Goal: Task Accomplishment & Management: Complete application form

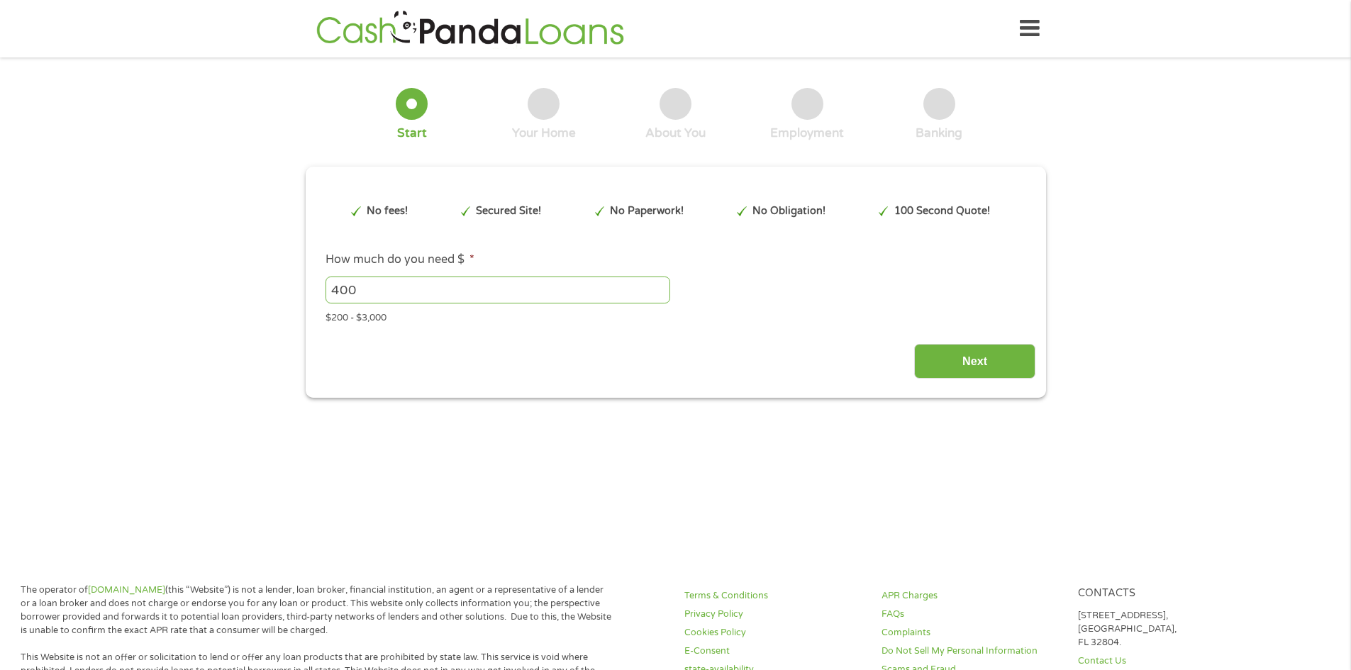
type input "EAIaIQobChMI_4mx-Pq_jwMVthJECB38lzw0EAAYAiAAEgKTPfD_BwE"
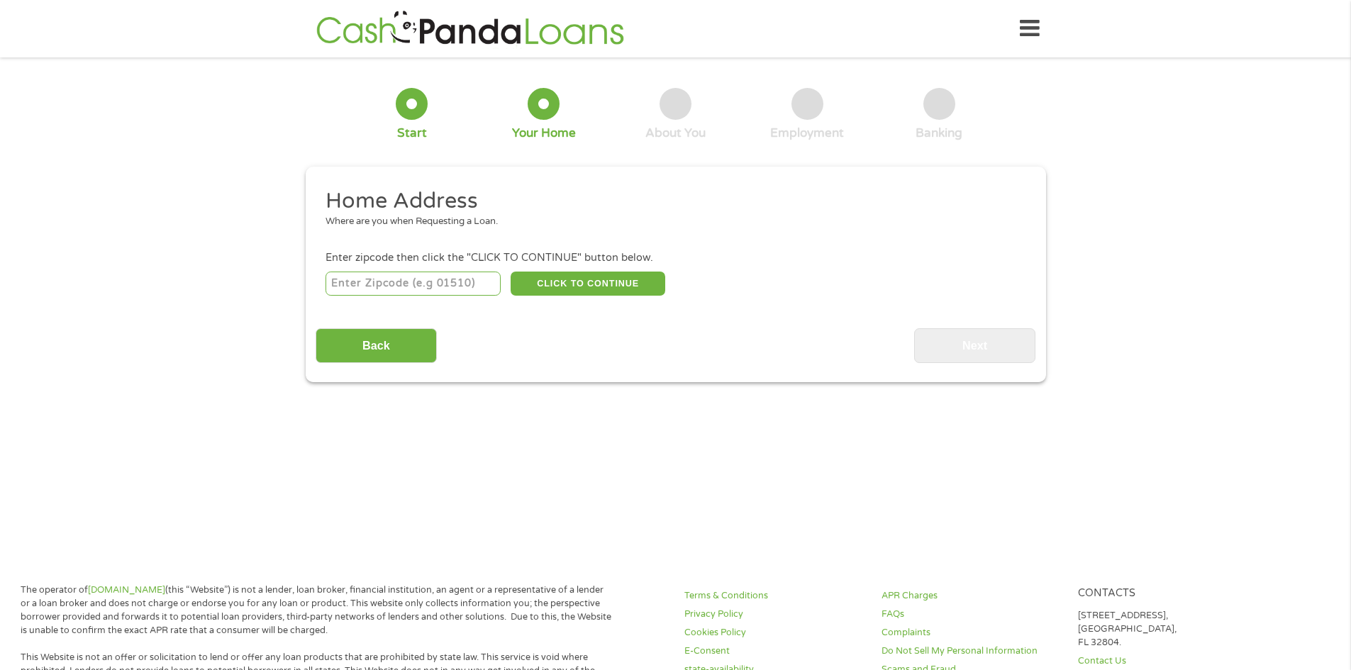
click at [440, 282] on input "number" at bounding box center [412, 284] width 175 height 24
type input "92532"
select select "[US_STATE]"
click at [588, 279] on button "CLICK TO CONTINUE" at bounding box center [588, 284] width 155 height 24
type input "92532"
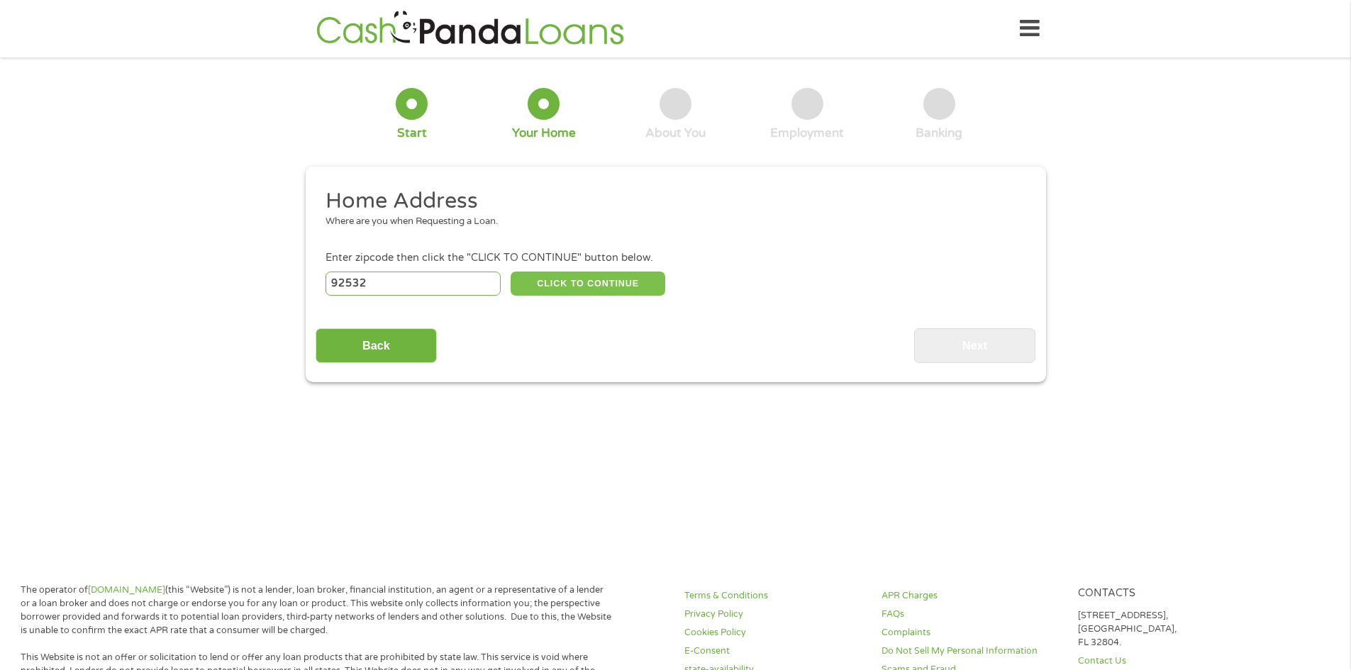
type input "[GEOGRAPHIC_DATA]"
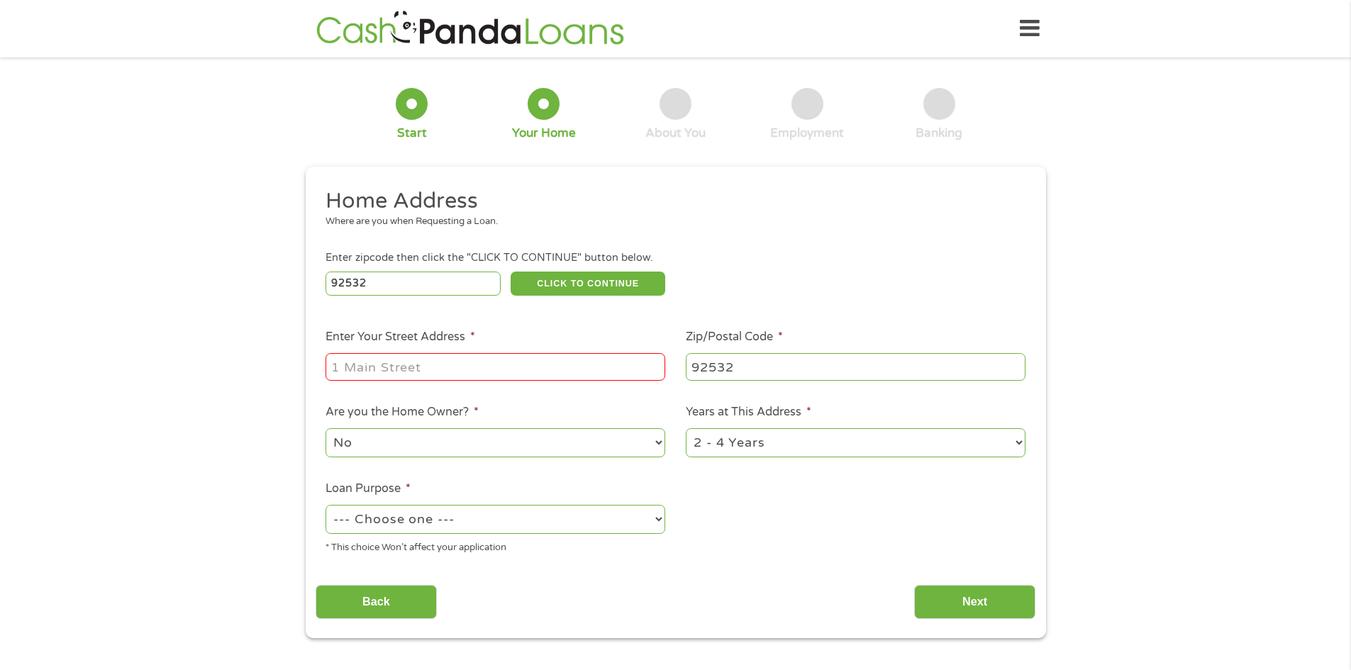
click at [416, 351] on div at bounding box center [495, 367] width 340 height 33
click at [414, 364] on input "Enter Your Street Address *" at bounding box center [495, 366] width 340 height 27
type input "34097 [DEMOGRAPHIC_DATA] FERN CT"
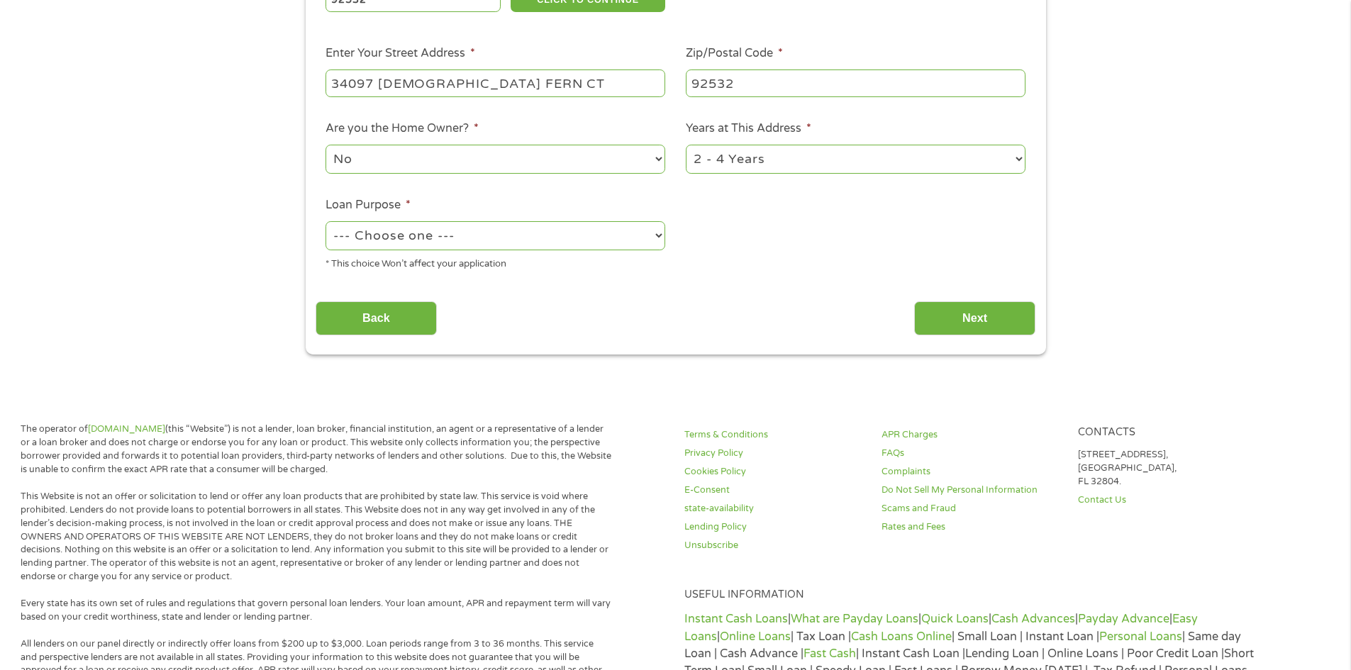
click at [761, 157] on select "1 Year or less 1 - 2 Years 2 - 4 Years Over 4 Years" at bounding box center [856, 159] width 340 height 29
select select "60months"
click at [686, 145] on select "1 Year or less 1 - 2 Years 2 - 4 Years Over 4 Years" at bounding box center [856, 159] width 340 height 29
click at [467, 152] on select "No Yes" at bounding box center [495, 159] width 340 height 29
click at [451, 172] on select "No Yes" at bounding box center [495, 159] width 340 height 29
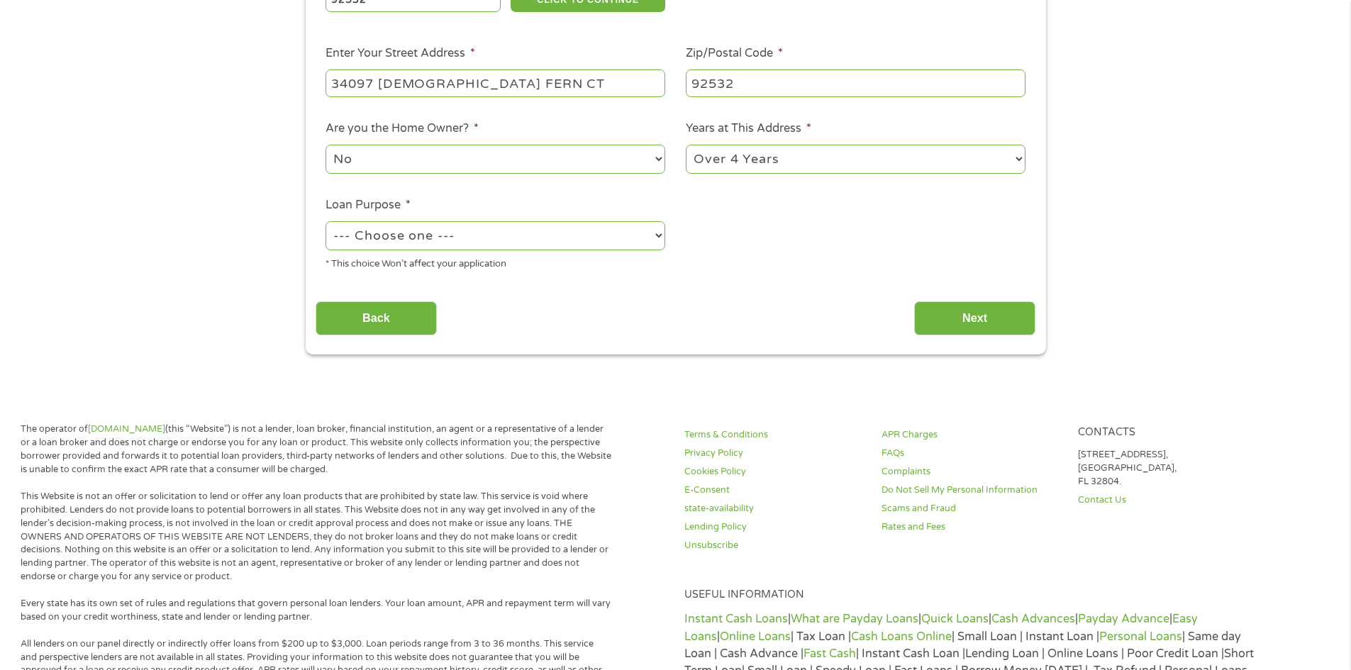
click at [432, 235] on select "--- Choose one --- Pay Bills Debt Consolidation Home Improvement Major Purchase…" at bounding box center [495, 235] width 340 height 29
select select "paybills"
click at [325, 221] on select "--- Choose one --- Pay Bills Debt Consolidation Home Improvement Major Purchase…" at bounding box center [495, 235] width 340 height 29
click at [999, 321] on input "Next" at bounding box center [974, 318] width 121 height 35
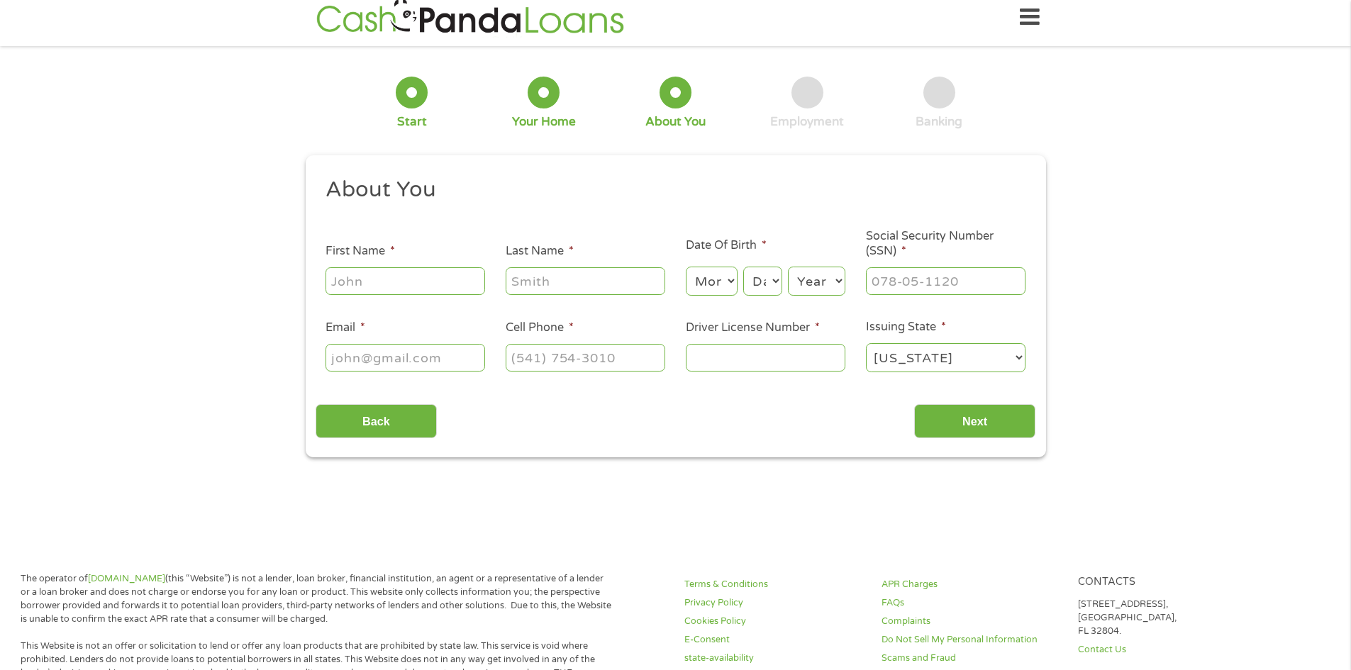
scroll to position [0, 0]
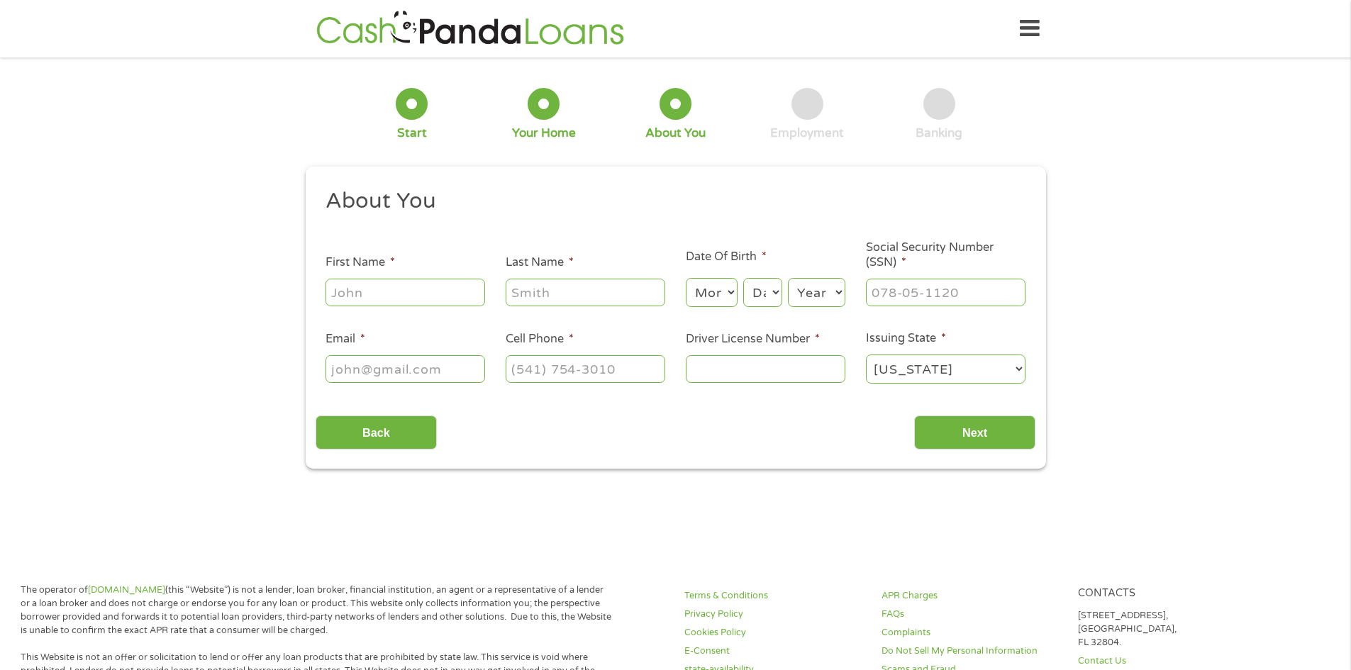
click at [412, 296] on input "First Name *" at bounding box center [405, 292] width 160 height 27
type input "[PERSON_NAME]"
type input "[EMAIL_ADDRESS][DOMAIN_NAME]"
type input "[PHONE_NUMBER]"
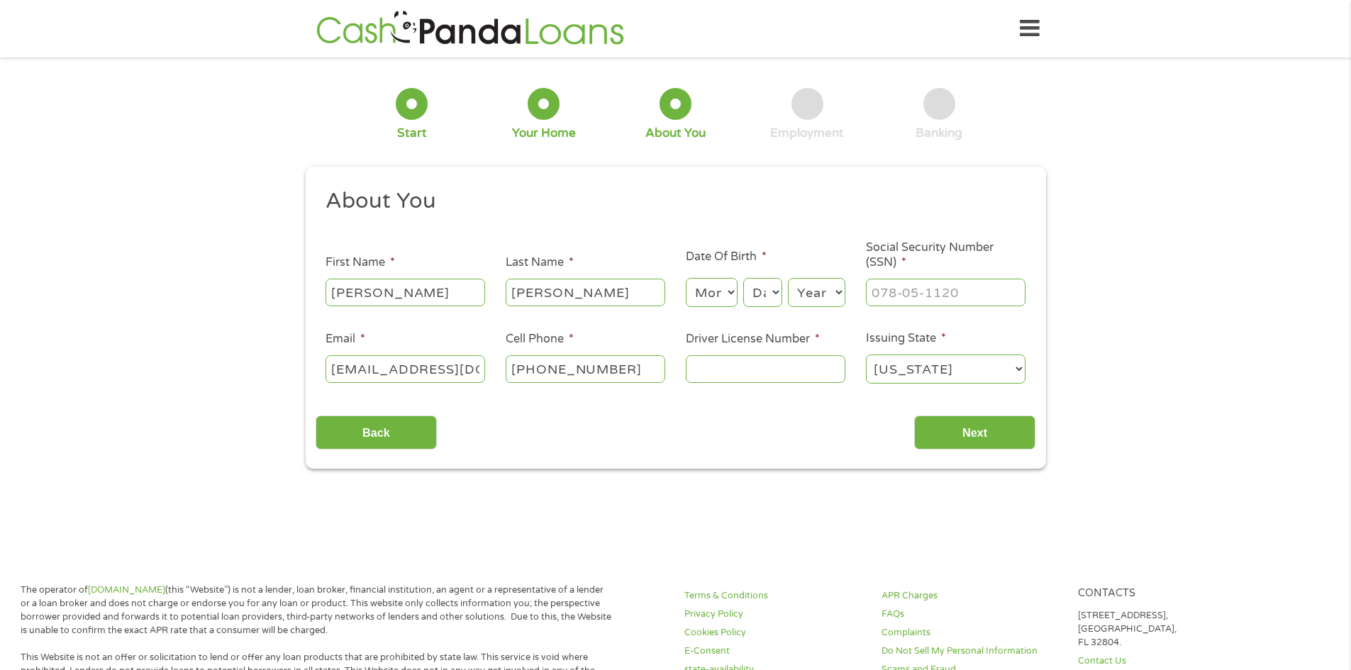
click at [720, 294] on select "Month 1 2 3 4 5 6 7 8 9 10 11 12" at bounding box center [712, 292] width 52 height 29
select select "7"
click at [686, 278] on select "Month 1 2 3 4 5 6 7 8 9 10 11 12" at bounding box center [712, 292] width 52 height 29
click at [767, 286] on select "Day 1 2 3 4 5 6 7 8 9 10 11 12 13 14 15 16 17 18 19 20 21 22 23 24 25 26 27 28 …" at bounding box center [762, 292] width 38 height 29
click at [789, 474] on section "1 Start 2 Your Home 3 About You 4 Employment 5 Banking 6 This field is hidden w…" at bounding box center [675, 283] width 1351 height 432
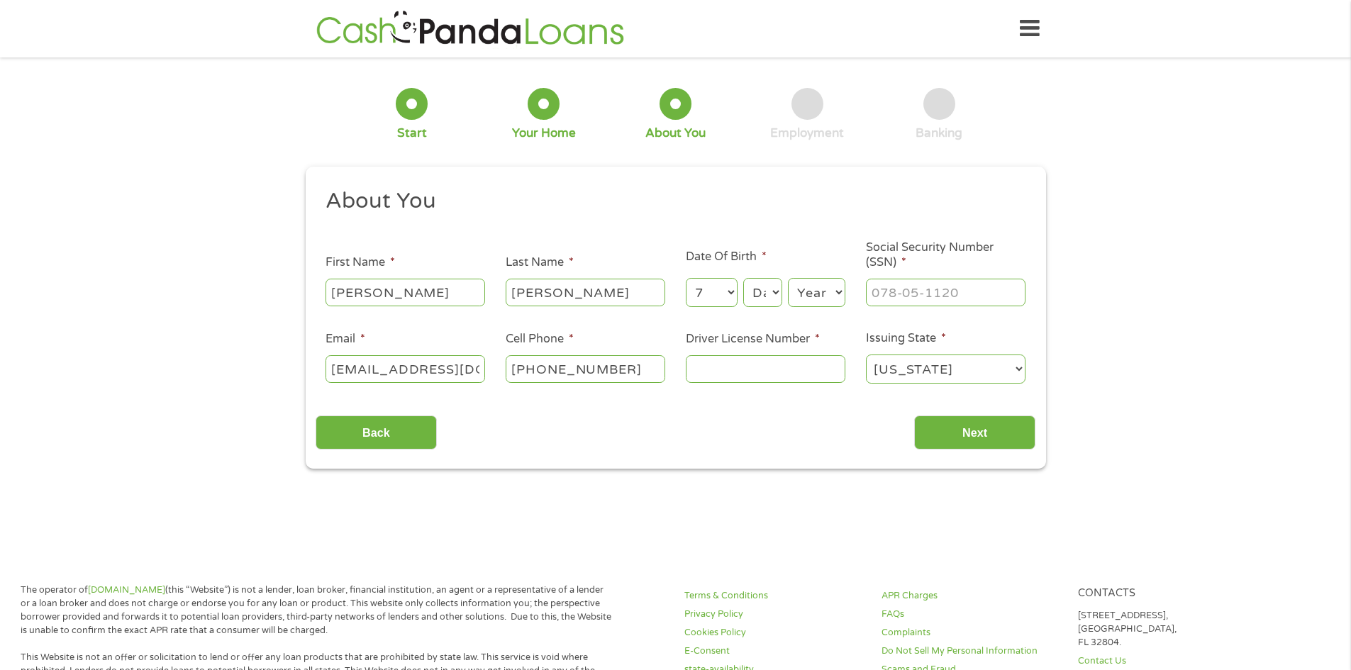
click at [776, 290] on select "Day 1 2 3 4 5 6 7 8 9 10 11 12 13 14 15 16 17 18 19 20 21 22 23 24 25 26 27 28 …" at bounding box center [762, 292] width 38 height 29
select select "28"
click at [743, 278] on select "Day 1 2 3 4 5 6 7 8 9 10 11 12 13 14 15 16 17 18 19 20 21 22 23 24 25 26 27 28 …" at bounding box center [762, 292] width 38 height 29
click at [817, 294] on select "Year [DATE] 2006 2005 2004 2003 2002 2001 2000 1999 1998 1997 1996 1995 1994 19…" at bounding box center [816, 292] width 57 height 29
select select "1974"
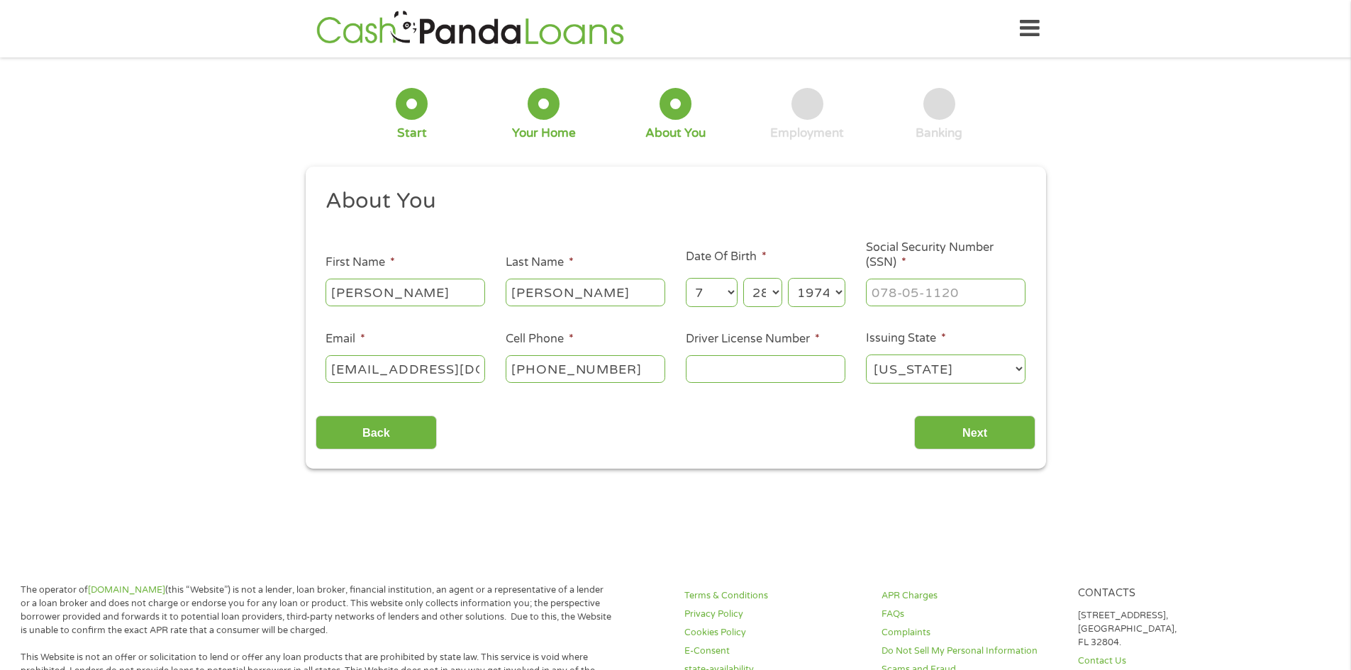
click at [788, 278] on select "Year [DATE] 2006 2005 2004 2003 2002 2001 2000 1999 1998 1997 1996 1995 1994 19…" at bounding box center [816, 292] width 57 height 29
click at [892, 299] on input "___-__-____" at bounding box center [946, 292] width 160 height 27
type input "608-54-2339"
click at [770, 371] on input "Driver License Number *" at bounding box center [766, 368] width 160 height 27
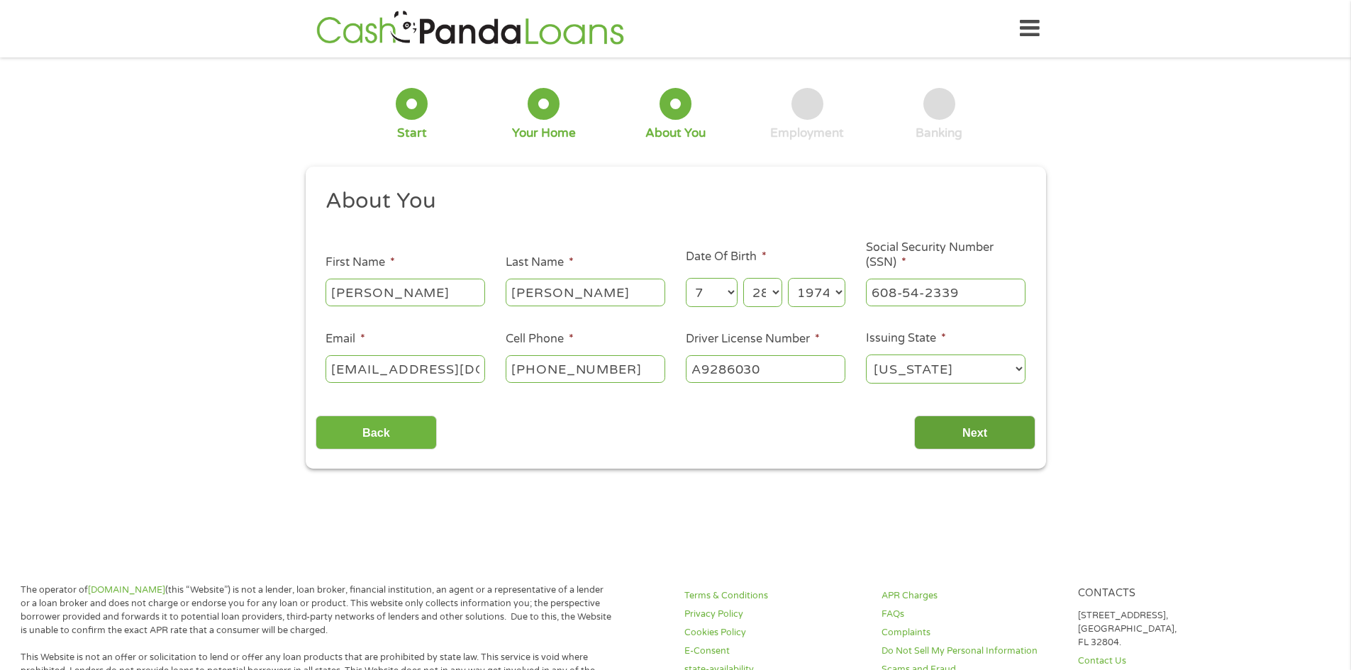
type input "A9286030"
click at [965, 432] on input "Next" at bounding box center [974, 433] width 121 height 35
click at [962, 430] on input "Next" at bounding box center [974, 433] width 121 height 35
click at [969, 428] on input "Next" at bounding box center [974, 433] width 121 height 35
click at [999, 433] on input "Next" at bounding box center [974, 433] width 121 height 35
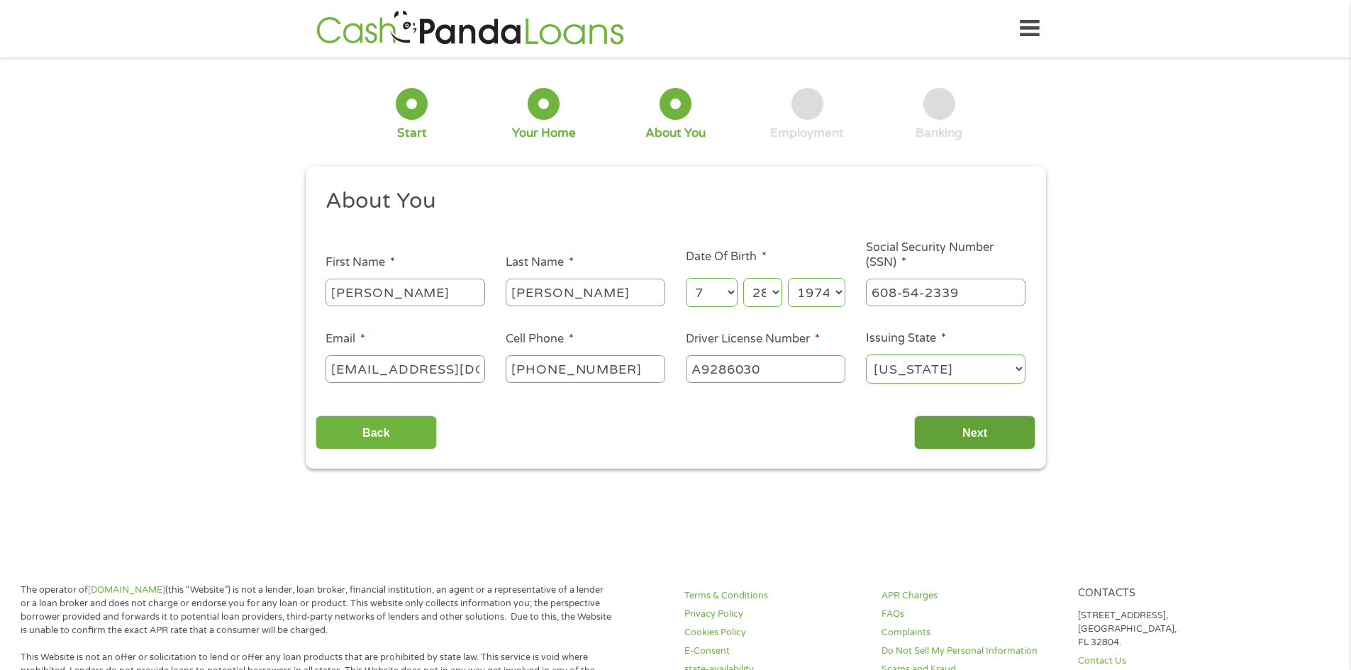
click at [999, 433] on input "Next" at bounding box center [974, 433] width 121 height 35
click at [452, 374] on input "[EMAIL_ADDRESS][DOMAIN_NAME]" at bounding box center [405, 368] width 160 height 27
click at [718, 291] on select "Month 1 2 3 4 5 6 7 8 9 10 11 12" at bounding box center [712, 292] width 52 height 29
click at [764, 292] on select "Day 1 2 3 4 5 6 7 8 9 10 11 12 13 14 15 16 17 18 19 20 21 22 23 24 25 26 27 28 …" at bounding box center [762, 292] width 38 height 29
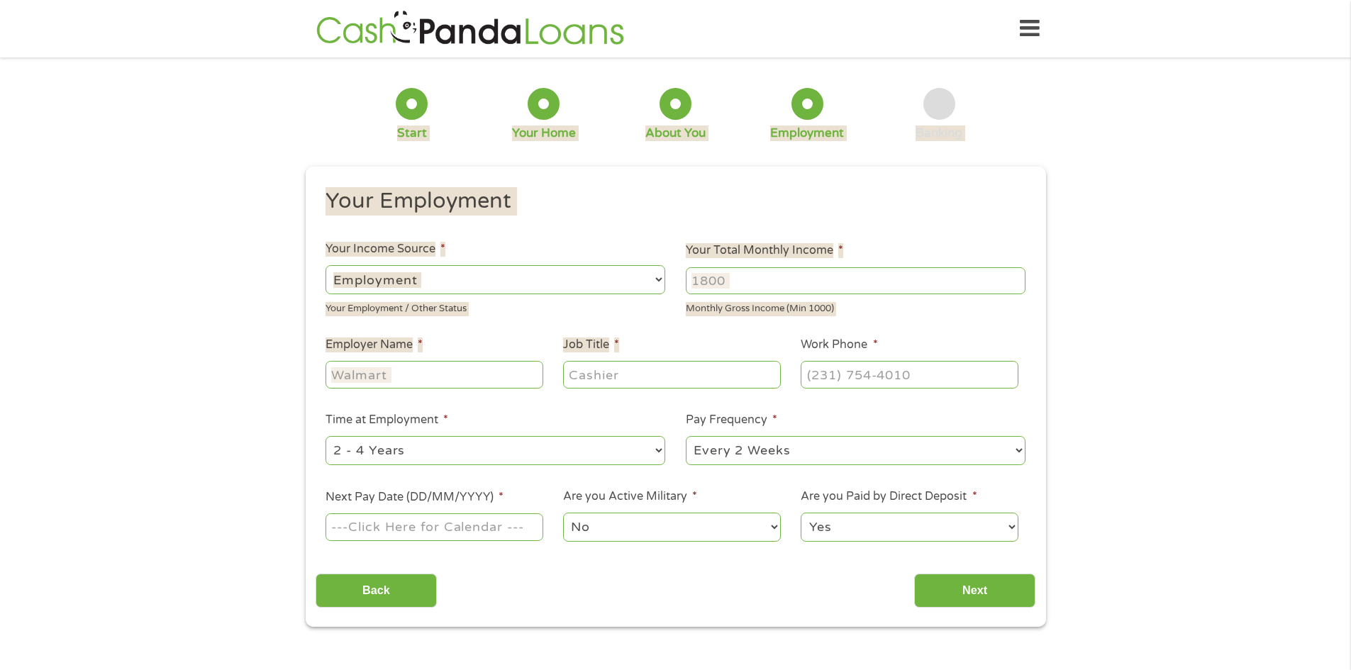
scroll to position [6, 6]
drag, startPoint x: 745, startPoint y: 369, endPoint x: 765, endPoint y: 369, distance: 20.6
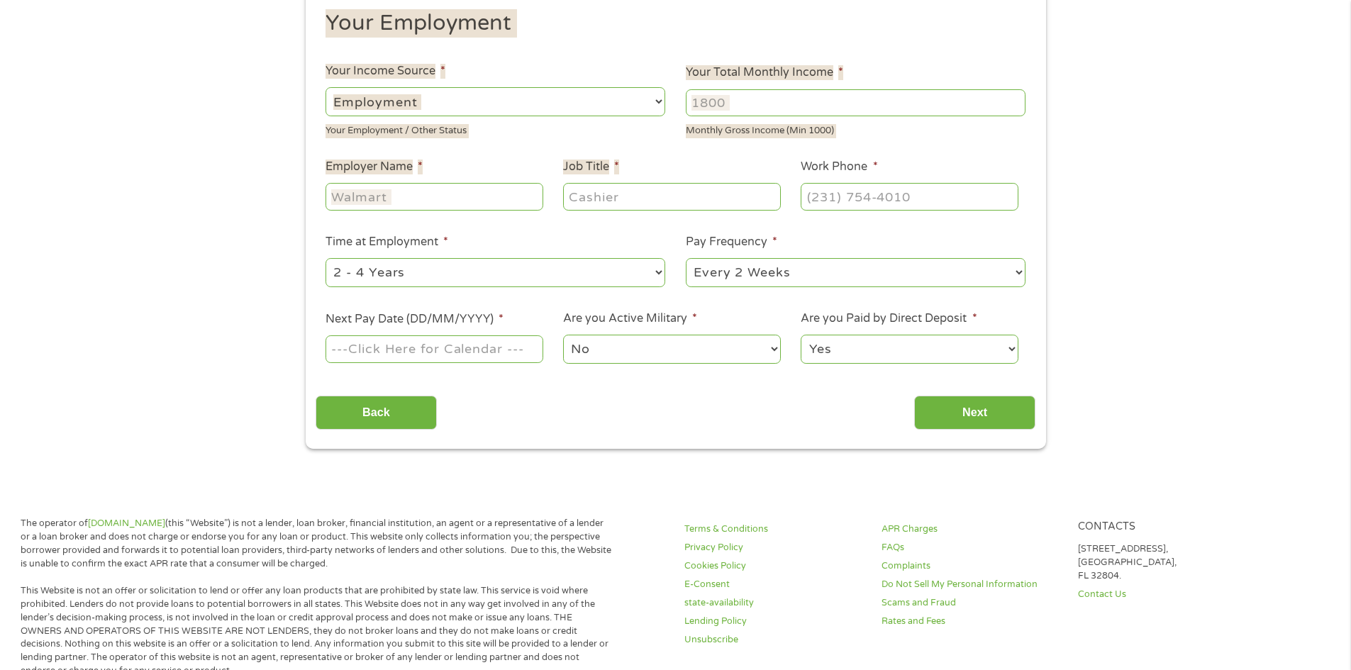
scroll to position [213, 0]
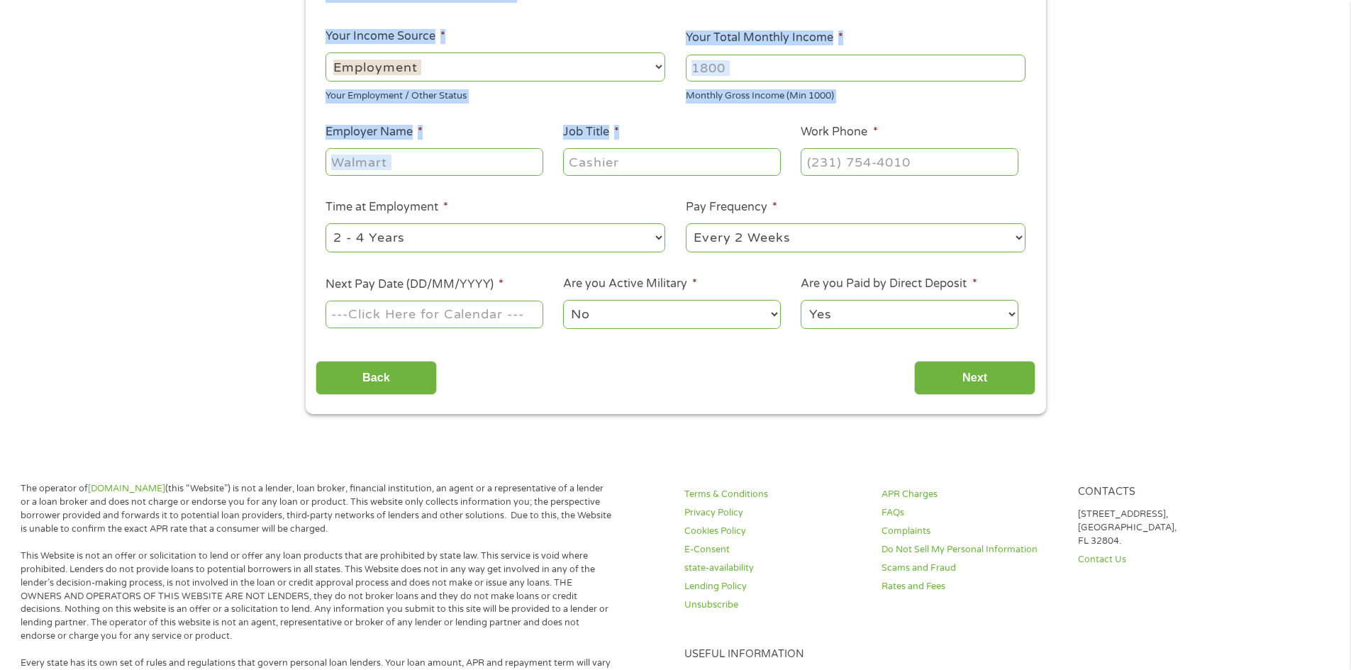
click at [484, 165] on input "Employer Name *" at bounding box center [433, 161] width 217 height 27
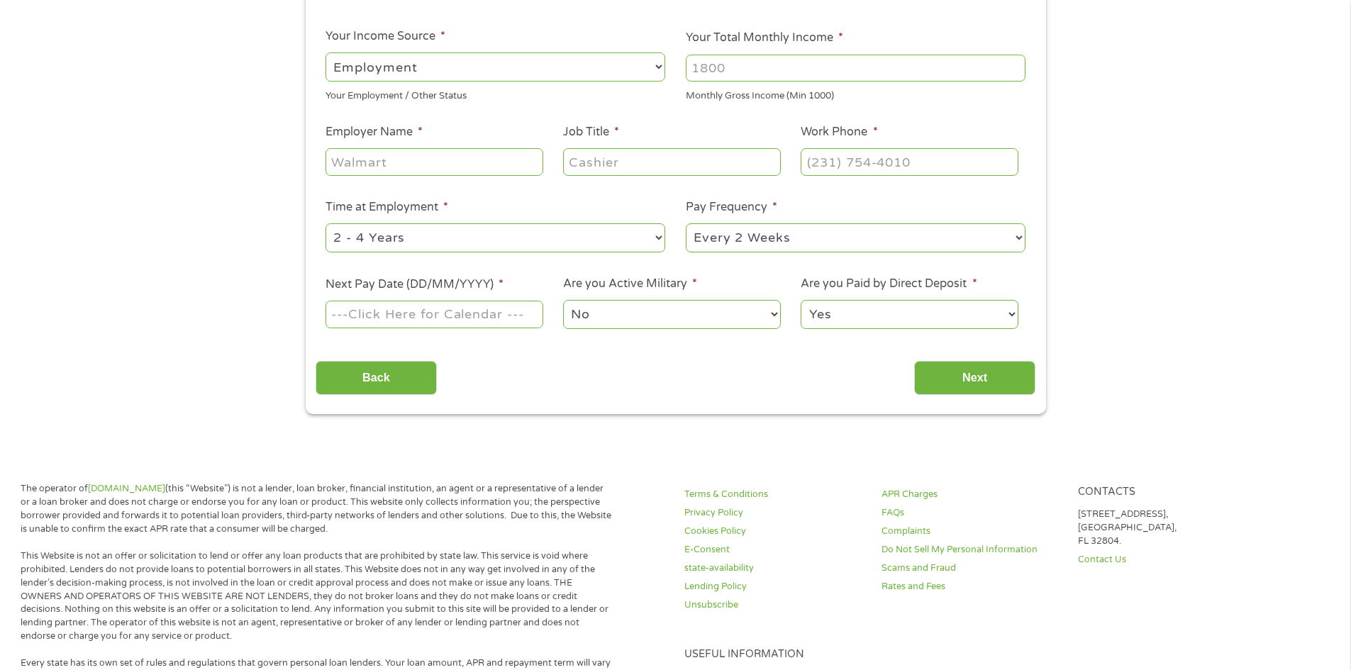
drag, startPoint x: 762, startPoint y: 67, endPoint x: 621, endPoint y: 67, distance: 140.4
click at [620, 67] on ul "Your Employment Your Income Source * --- Choose one --- Employment [DEMOGRAPHIC…" at bounding box center [676, 157] width 720 height 367
click at [1019, 73] on input "1000" at bounding box center [856, 68] width 340 height 27
click at [1015, 72] on input "1000" at bounding box center [856, 68] width 340 height 27
click at [1014, 63] on input "1001" at bounding box center [856, 68] width 340 height 27
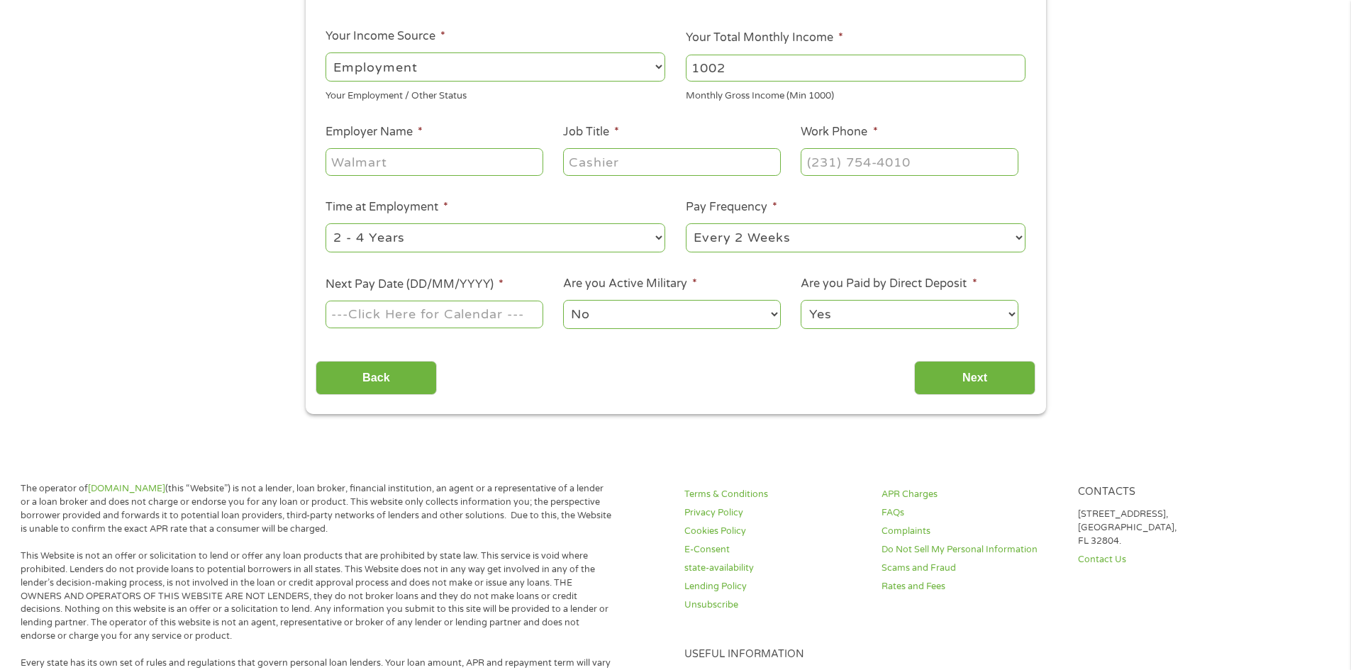
click at [1014, 63] on input "1002" at bounding box center [856, 68] width 340 height 27
click at [1014, 63] on input "1003" at bounding box center [856, 68] width 340 height 27
click at [1014, 63] on input "1004" at bounding box center [856, 68] width 340 height 27
click at [1014, 74] on input "1003" at bounding box center [856, 68] width 340 height 27
click at [1014, 74] on input "1002" at bounding box center [856, 68] width 340 height 27
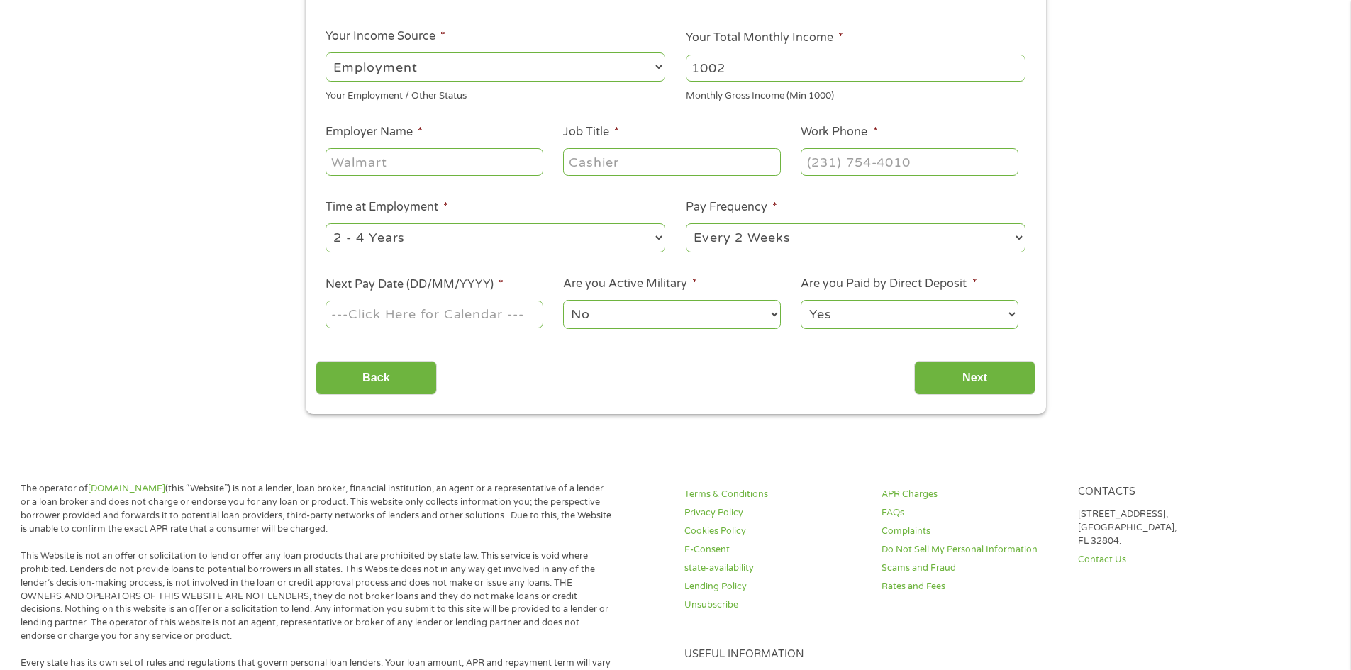
drag, startPoint x: 530, startPoint y: 74, endPoint x: 426, endPoint y: 81, distance: 103.7
click at [430, 81] on ul "Your Employment Your Income Source * --- Choose one --- Employment [DEMOGRAPHIC…" at bounding box center [676, 157] width 720 height 367
type input "3500"
click at [423, 160] on input "Employer Name *" at bounding box center [433, 161] width 217 height 27
type input "HYBRID"
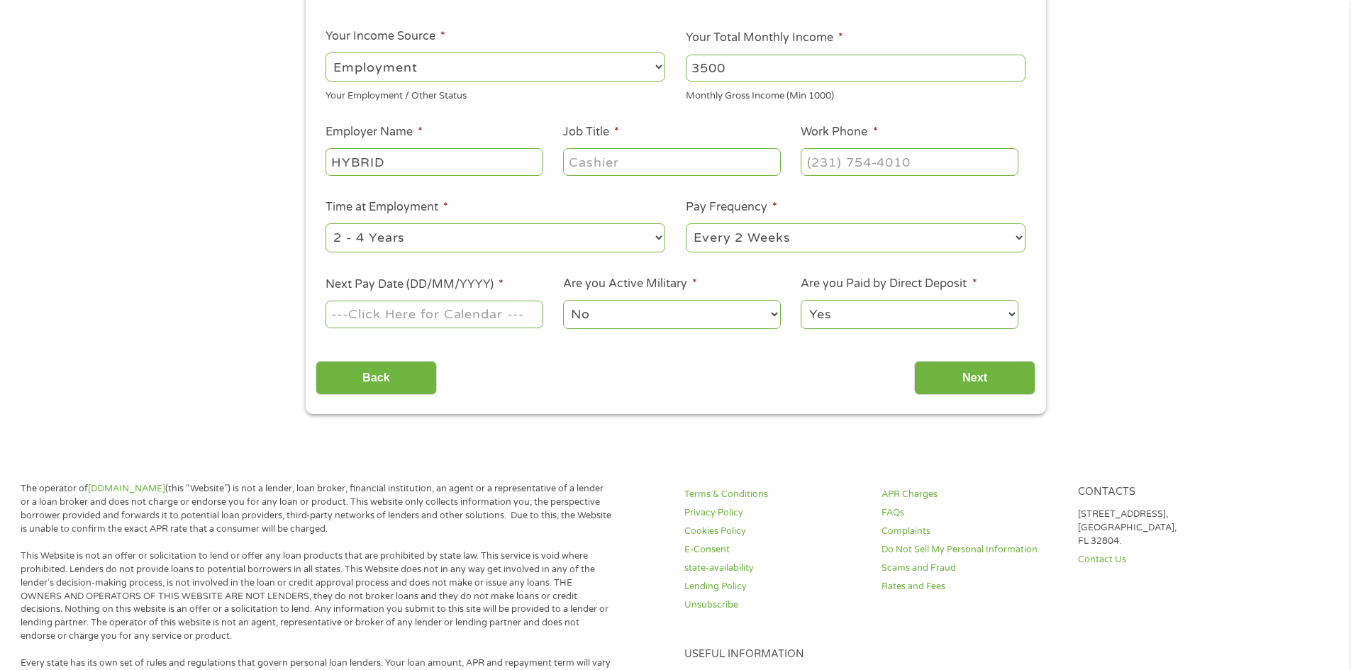
click at [613, 159] on input "Job Title *" at bounding box center [671, 161] width 217 height 27
type input "CUSTOMER SERVICE"
click at [816, 162] on input "(___) ___-____" at bounding box center [909, 161] width 217 height 27
click at [820, 166] on input "(___) ___-____" at bounding box center [909, 161] width 217 height 27
type input "[PHONE_NUMBER]"
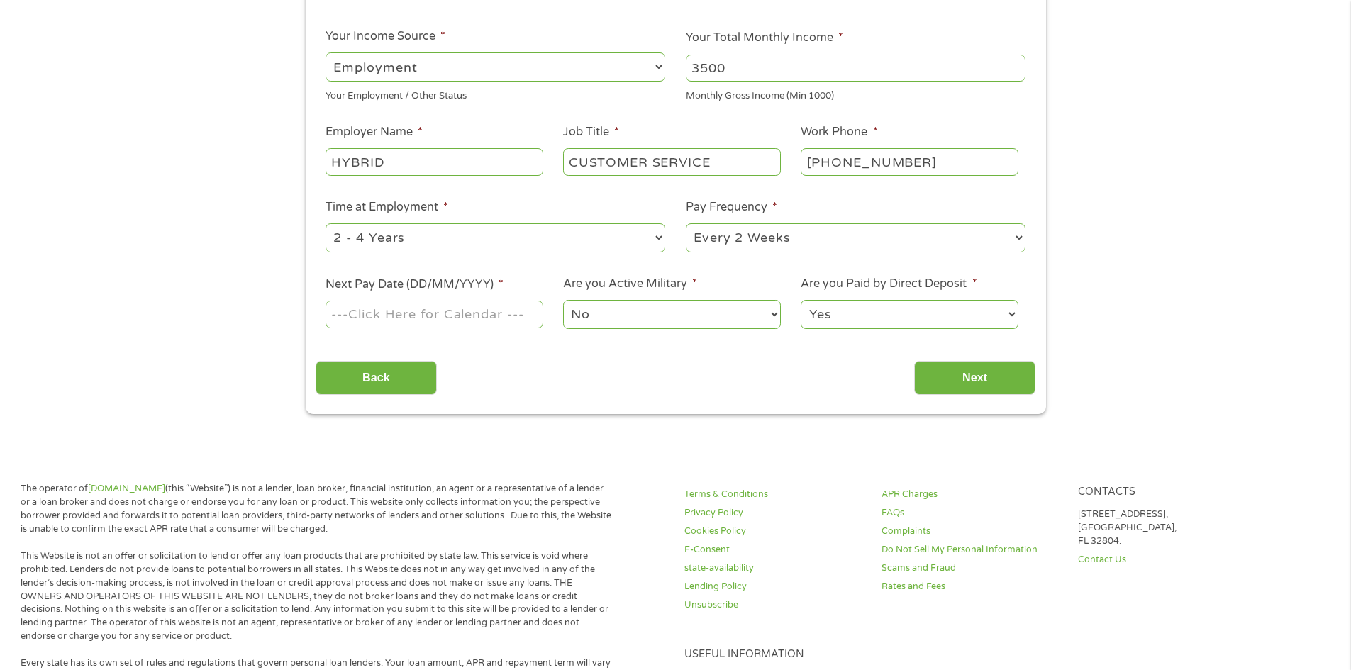
click at [428, 237] on select "--- Choose one --- 1 Year or less 1 - 2 Years 2 - 4 Years Over 4 Years" at bounding box center [495, 237] width 340 height 29
select select "60months"
click at [325, 223] on select "--- Choose one --- 1 Year or less 1 - 2 Years 2 - 4 Years Over 4 Years" at bounding box center [495, 237] width 340 height 29
click at [723, 238] on select "--- Choose one --- Every 2 Weeks Every Week Monthly Semi-Monthly" at bounding box center [856, 237] width 340 height 29
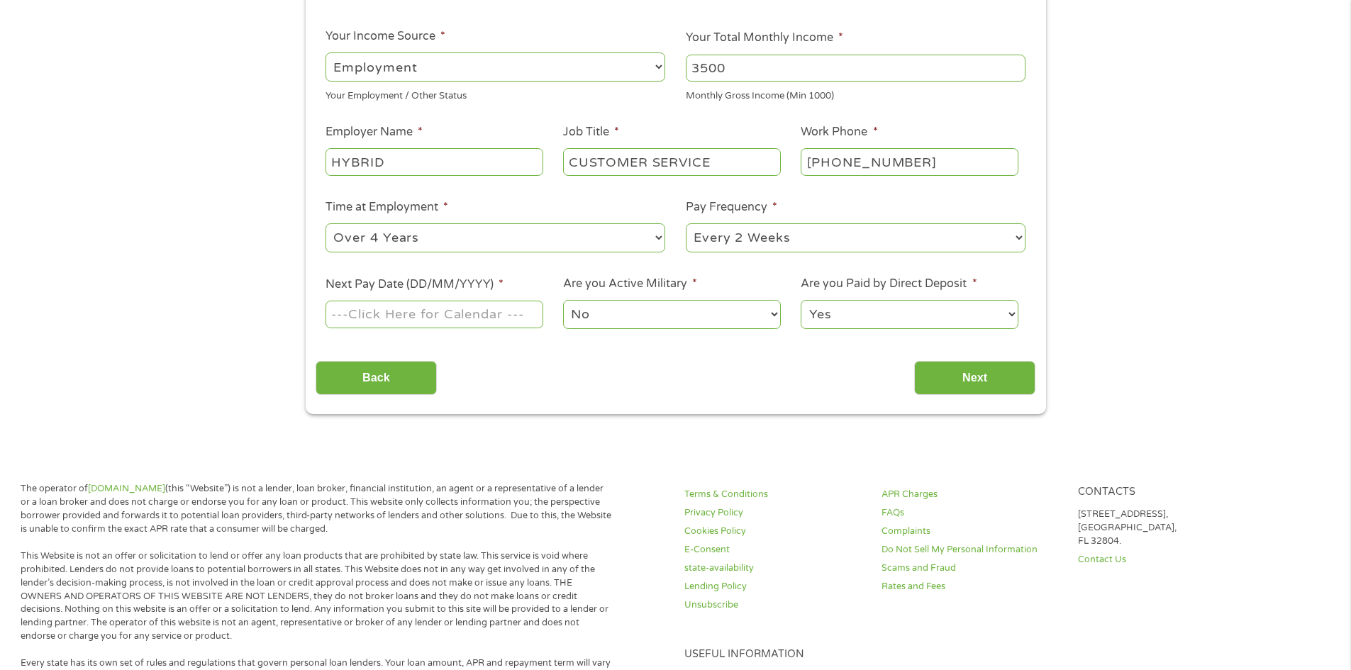
click at [456, 312] on body "Home Get Loan Offer How it works FAQs Blog Cash Loans Quick Loans Online Loans …" at bounding box center [675, 560] width 1351 height 1546
click at [457, 309] on input "Next Pay Date (DD/MM/YYYY) *" at bounding box center [433, 314] width 217 height 27
click at [438, 310] on body "Home Get Loan Offer How it works FAQs Blog Cash Loans Quick Loans Online Loans …" at bounding box center [675, 560] width 1351 height 1546
click at [425, 311] on input "[DATE]" at bounding box center [433, 314] width 217 height 27
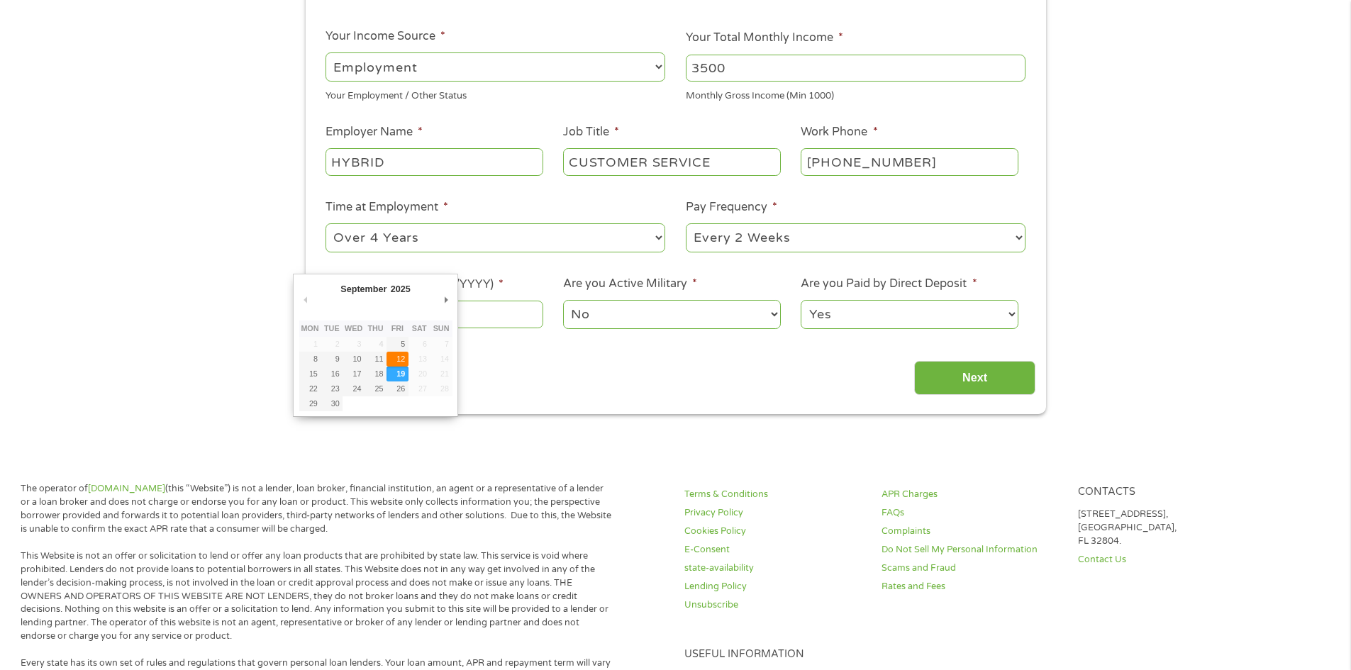
type input "[DATE]"
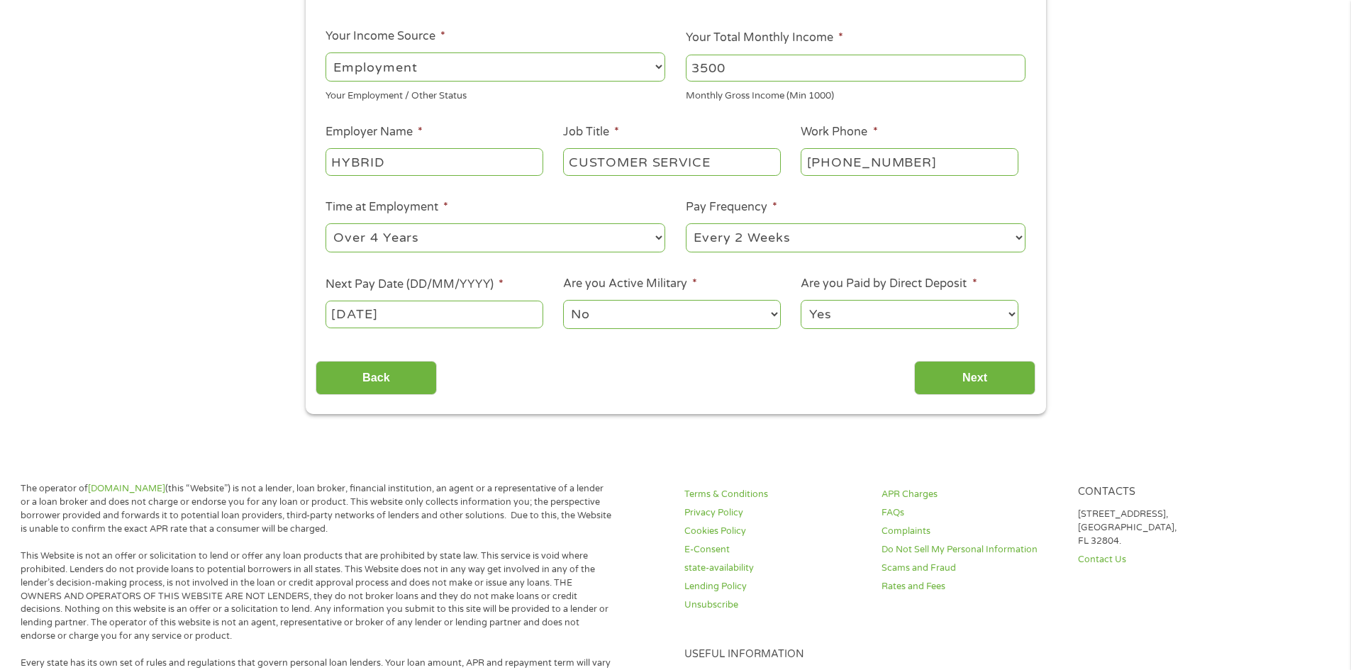
click at [646, 306] on select "No Yes" at bounding box center [671, 314] width 217 height 29
click at [635, 322] on select "No Yes" at bounding box center [671, 314] width 217 height 29
click at [853, 313] on select "Yes No" at bounding box center [909, 314] width 217 height 29
click at [960, 376] on input "Next" at bounding box center [974, 378] width 121 height 35
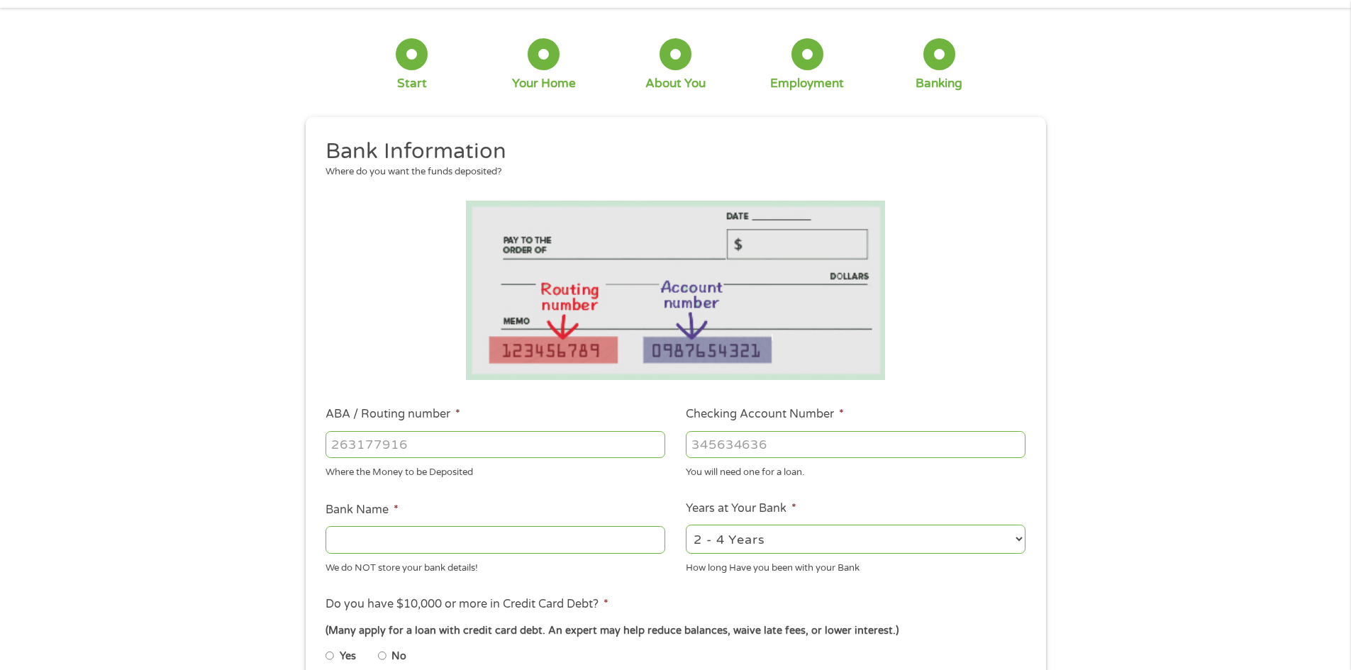
scroll to position [0, 0]
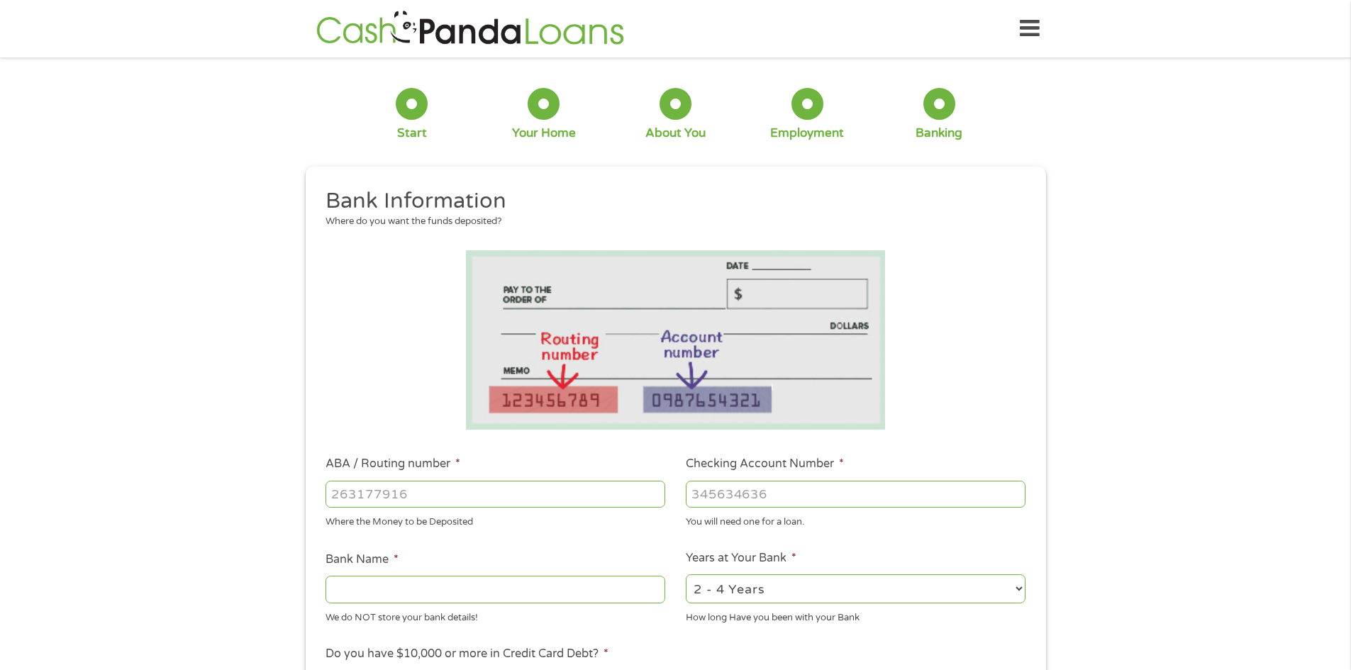
click at [364, 498] on input "ABA / Routing number *" at bounding box center [495, 494] width 340 height 27
type input "031176110"
click at [759, 491] on input "Checking Account Number *" at bounding box center [856, 494] width 340 height 27
type input "CAPITAL ONE NA"
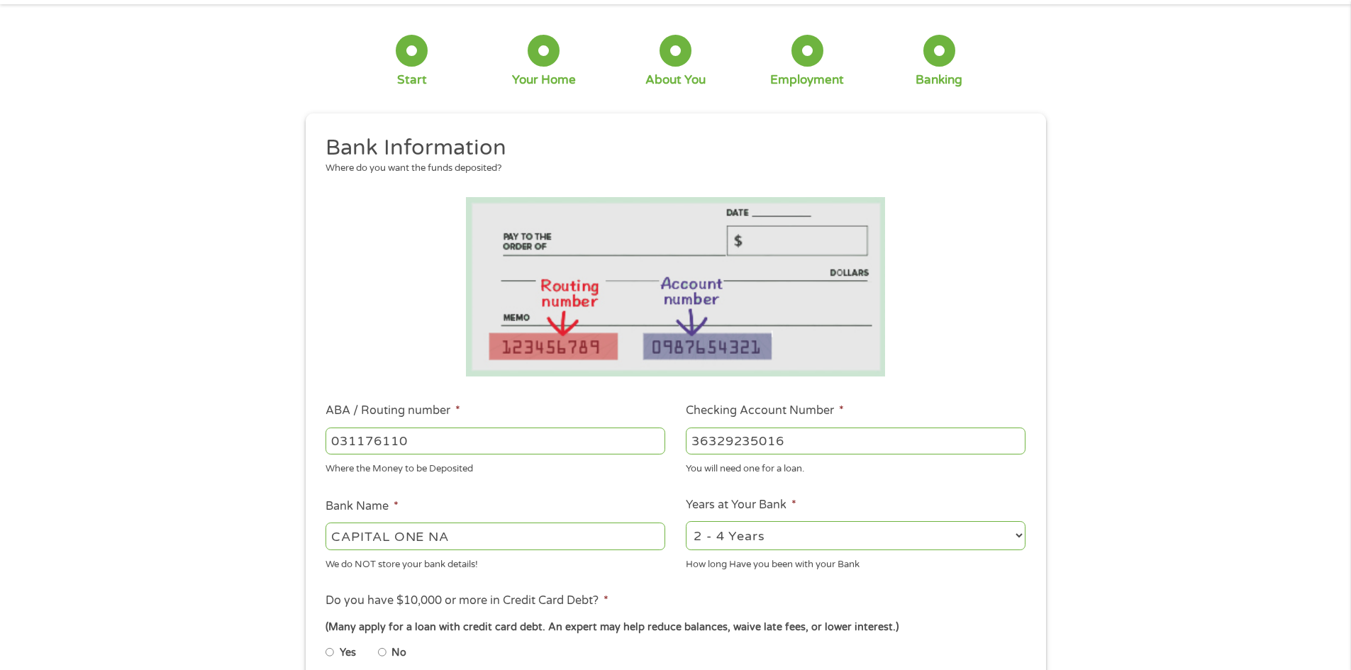
scroll to position [142, 0]
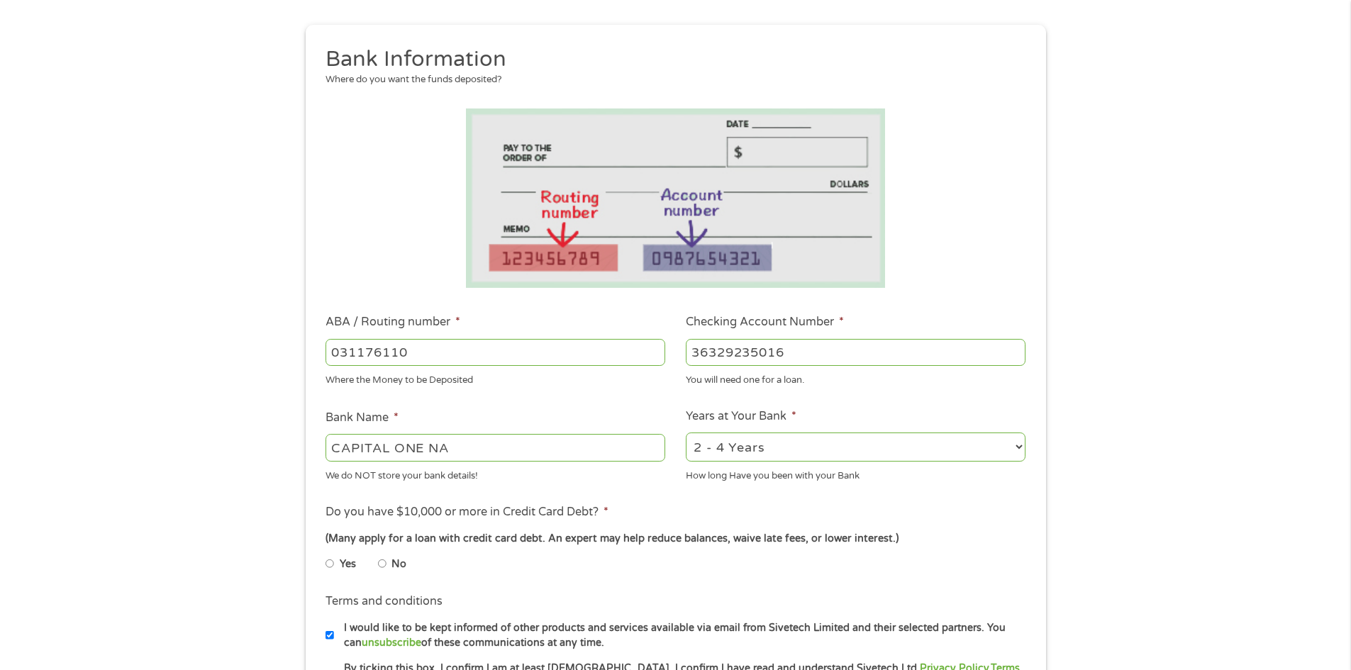
type input "36329235016"
click at [772, 452] on select "2 - 4 Years 6 - 12 Months 1 - 2 Years Over 4 Years" at bounding box center [856, 447] width 340 height 29
select select "12months"
click at [686, 433] on select "2 - 4 Years 6 - 12 Months 1 - 2 Years Over 4 Years" at bounding box center [856, 447] width 340 height 29
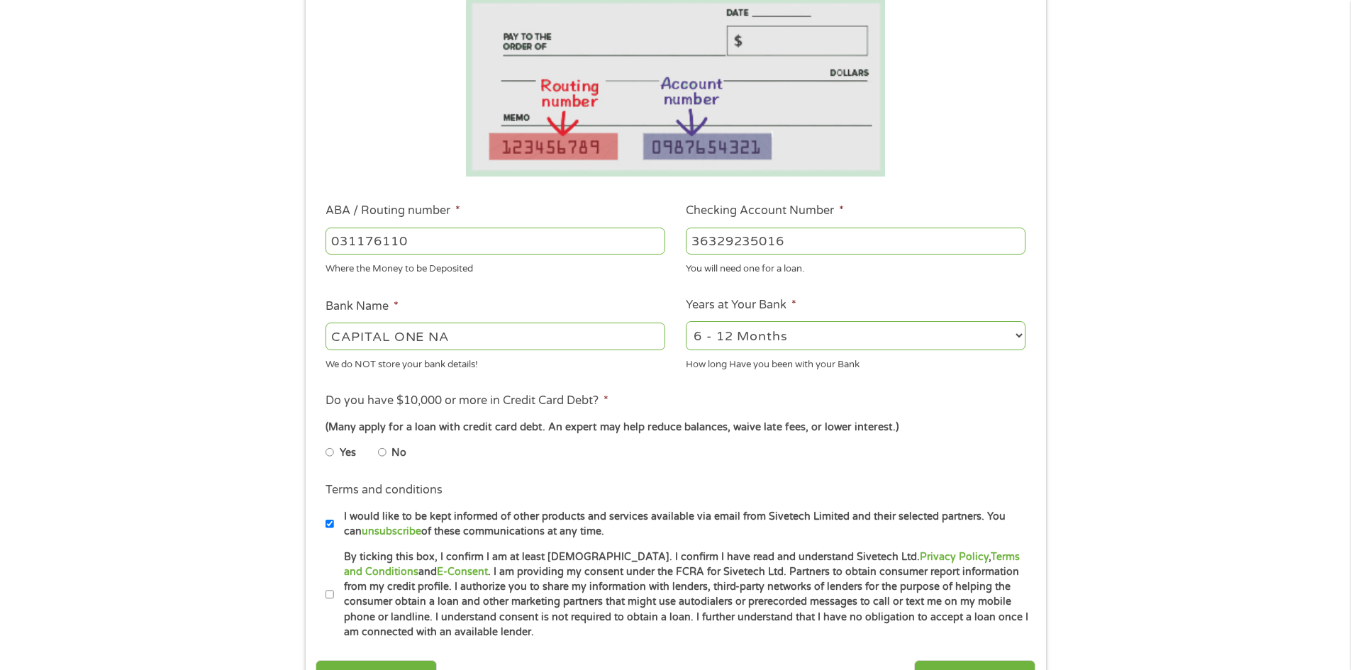
scroll to position [355, 0]
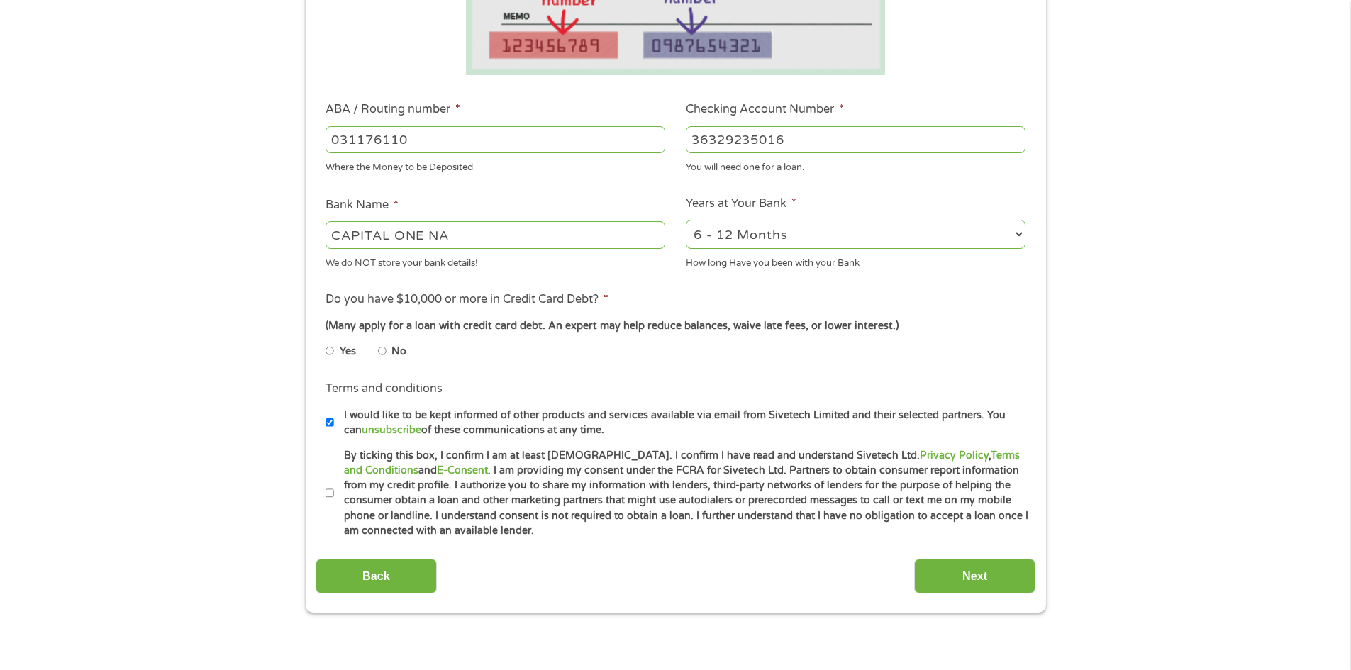
click at [384, 350] on input "No" at bounding box center [382, 351] width 9 height 23
radio input "true"
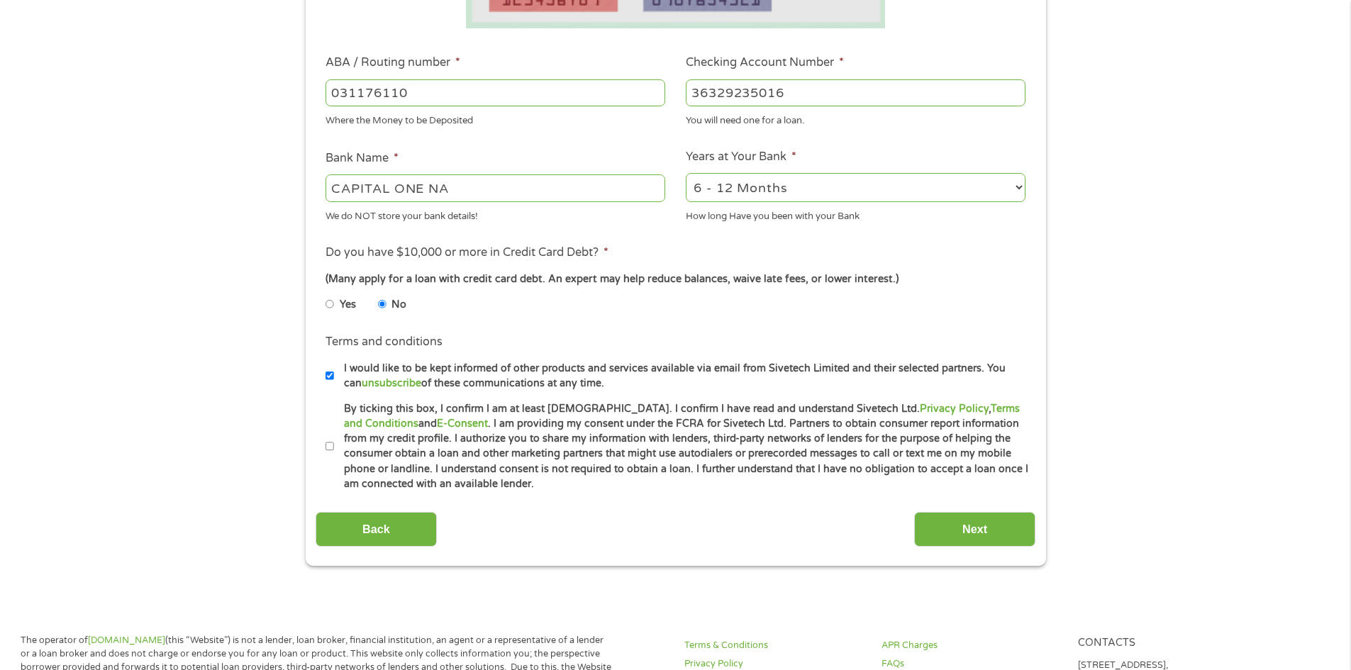
scroll to position [425, 0]
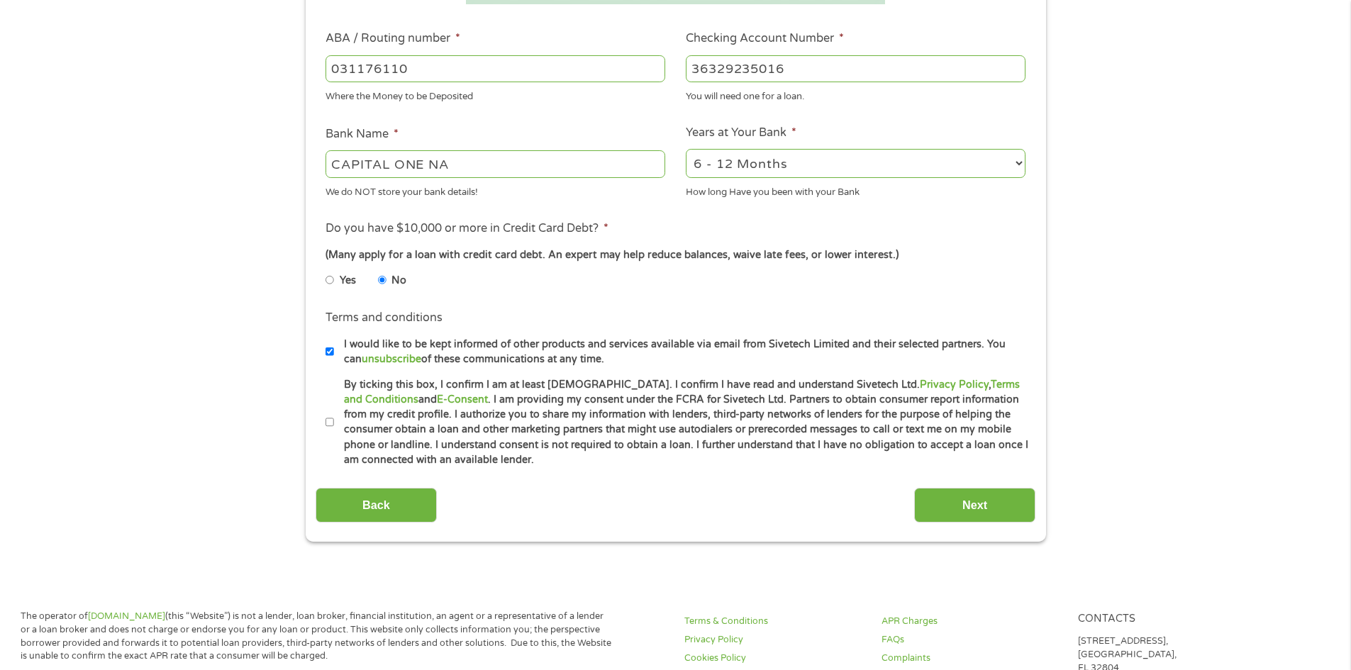
click at [327, 346] on input "I would like to be kept informed of other products and services available via e…" at bounding box center [329, 351] width 9 height 23
checkbox input "false"
click at [328, 420] on input "By ticking this box, I confirm I am at least [DEMOGRAPHIC_DATA]. I confirm I ha…" at bounding box center [329, 422] width 9 height 23
checkbox input "true"
click at [959, 498] on input "Next" at bounding box center [974, 505] width 121 height 35
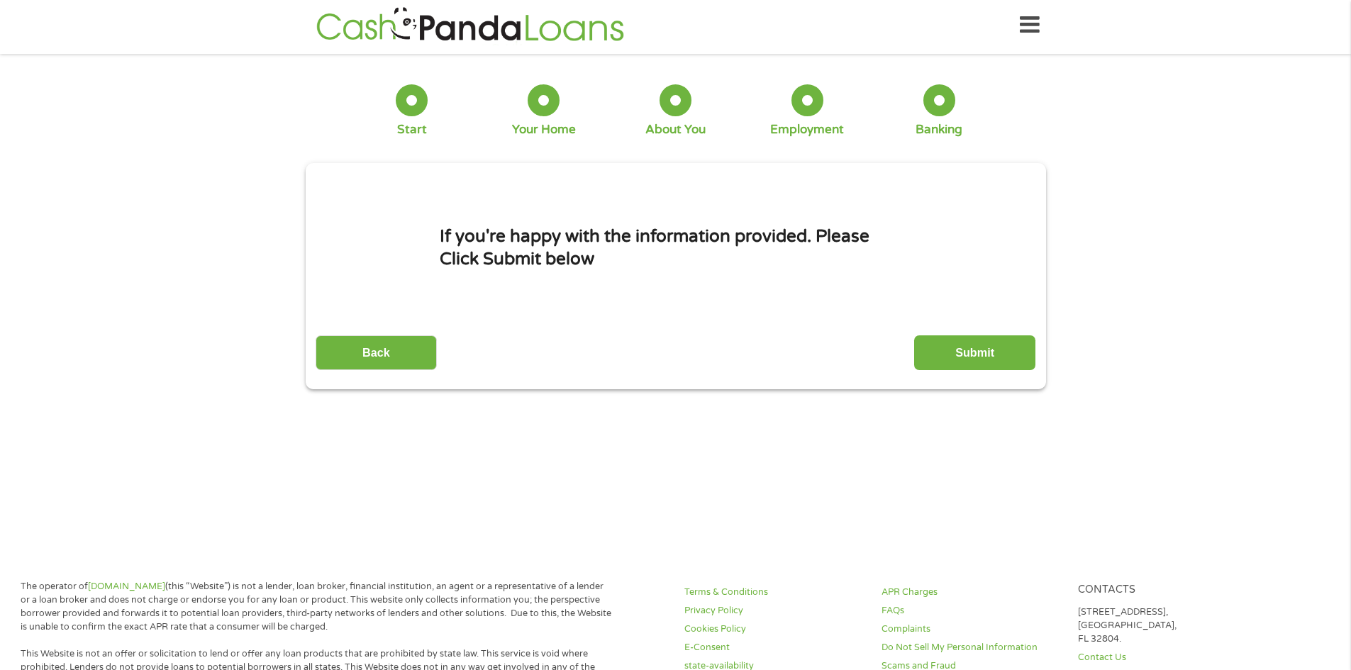
scroll to position [0, 0]
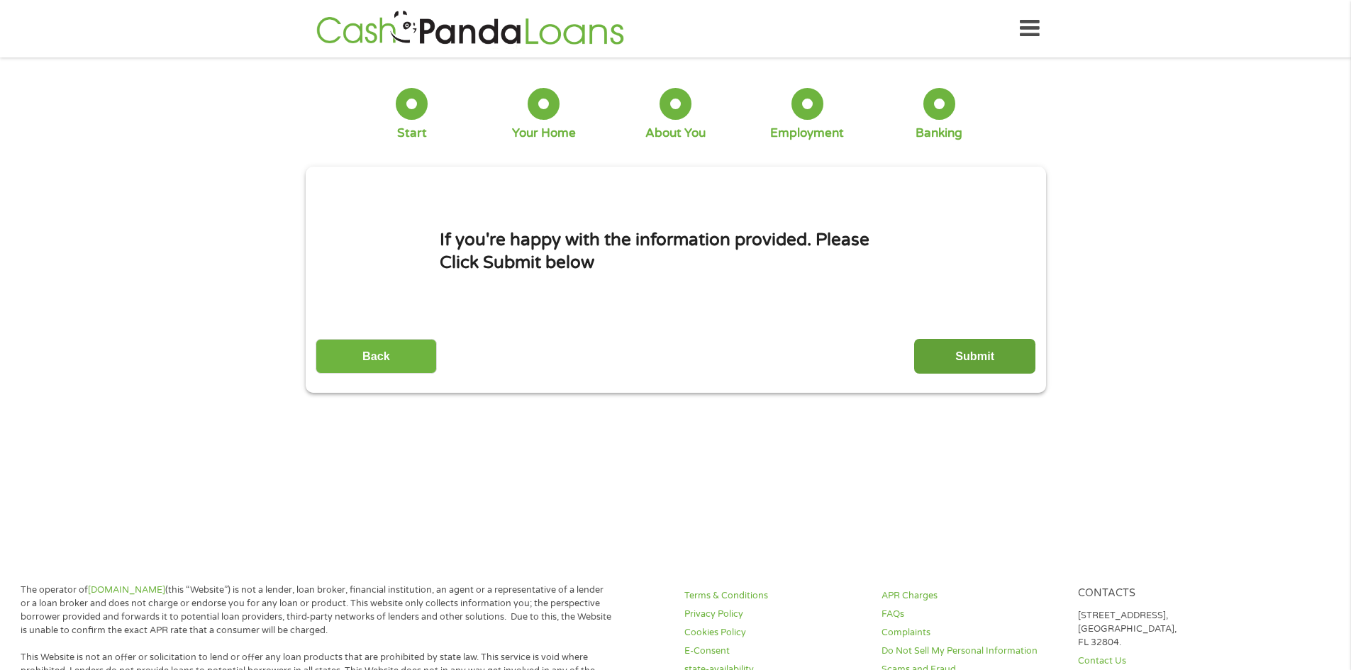
click at [953, 352] on input "Submit" at bounding box center [974, 356] width 121 height 35
